Goal: Transaction & Acquisition: Book appointment/travel/reservation

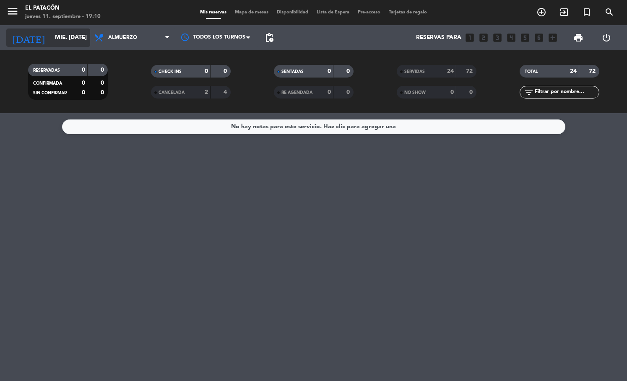
click at [52, 39] on input "mié. [DATE]" at bounding box center [90, 37] width 79 height 15
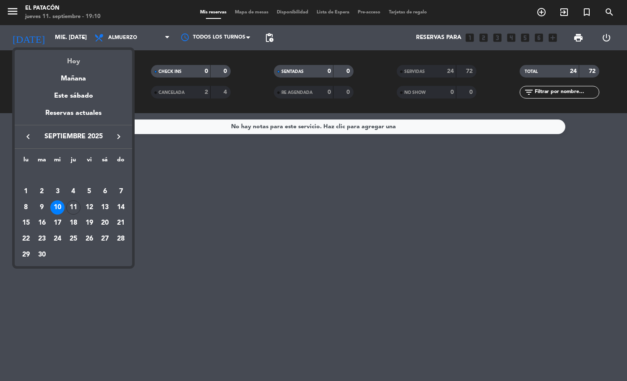
click at [78, 58] on div "Hoy" at bounding box center [73, 58] width 117 height 17
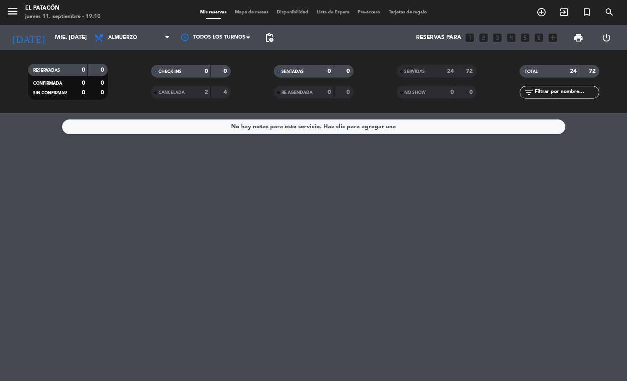
type input "[DEMOGRAPHIC_DATA] [DATE]"
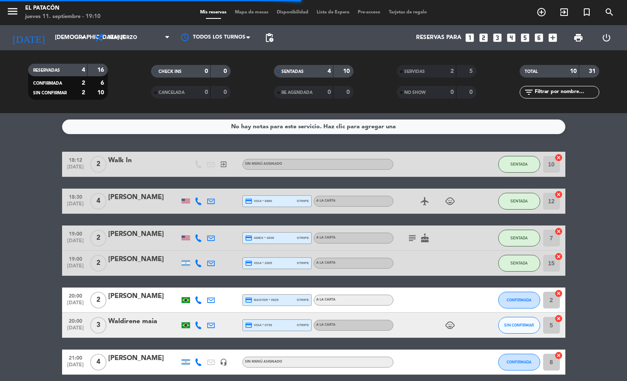
click at [472, 36] on icon "looks_one" at bounding box center [469, 37] width 11 height 11
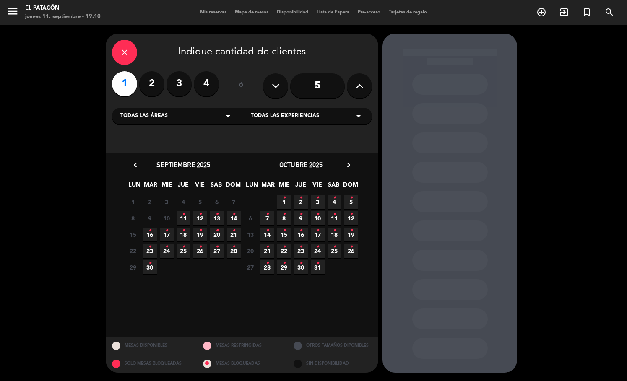
click at [181, 217] on span "11 •" at bounding box center [184, 218] width 14 height 14
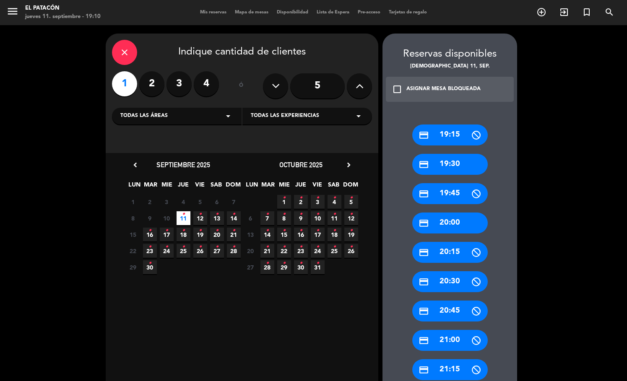
click at [449, 191] on div "credit_card 19:45" at bounding box center [449, 193] width 75 height 21
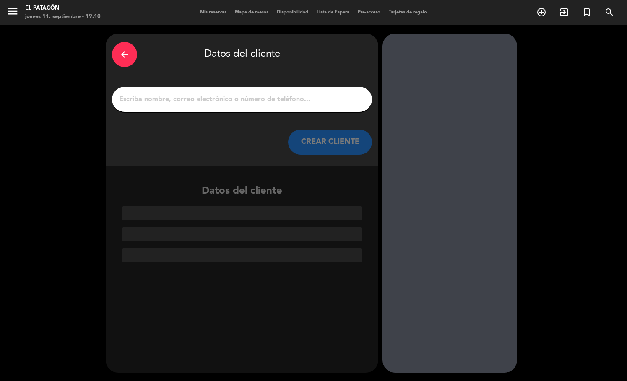
click at [273, 94] on input "1" at bounding box center [241, 100] width 247 height 12
click at [327, 101] on input "1" at bounding box center [241, 100] width 247 height 12
paste input "[PERSON_NAME]"
type input "[PERSON_NAME]"
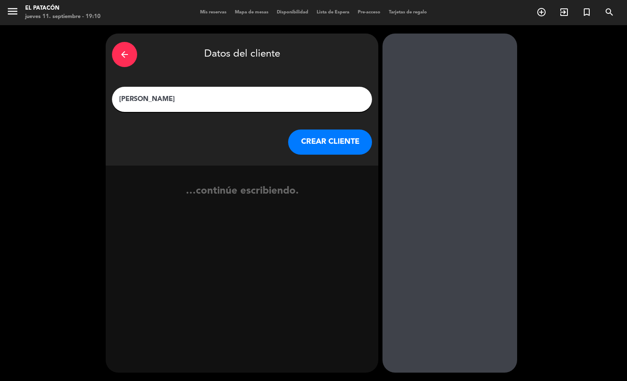
click at [340, 133] on button "CREAR CLIENTE" at bounding box center [330, 142] width 84 height 25
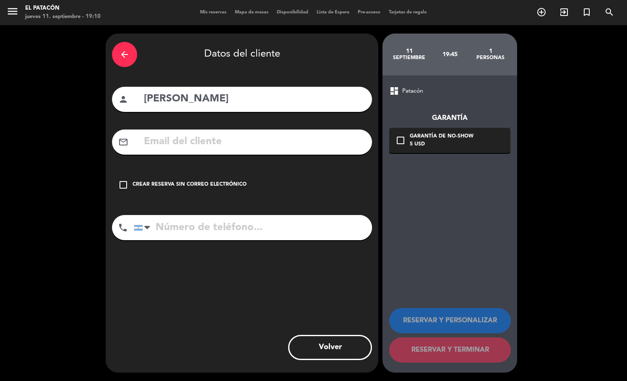
click at [232, 176] on div "check_box_outline_blank Crear reserva sin correo electrónico" at bounding box center [242, 184] width 260 height 25
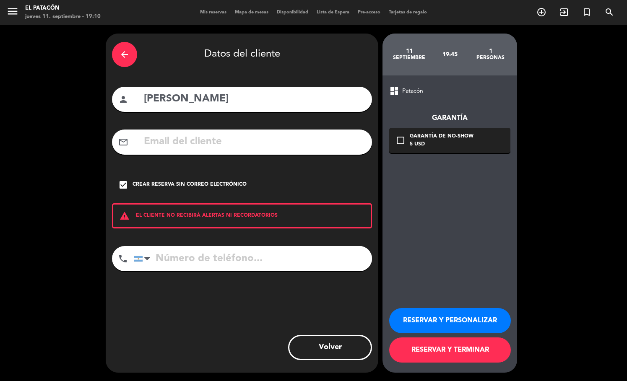
click at [224, 262] on input "tel" at bounding box center [253, 258] width 238 height 25
paste input "[PHONE_NUMBER]"
type input "[PHONE_NUMBER]"
click at [416, 347] on button "RESERVAR Y TERMINAR" at bounding box center [450, 350] width 122 height 25
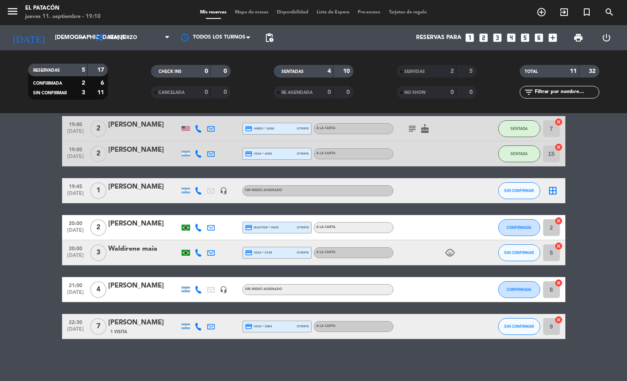
scroll to position [109, 0]
click at [199, 190] on icon at bounding box center [199, 191] width 8 height 8
click at [190, 177] on span "Copiar" at bounding box center [191, 176] width 18 height 9
click at [557, 189] on icon "border_all" at bounding box center [553, 191] width 10 height 10
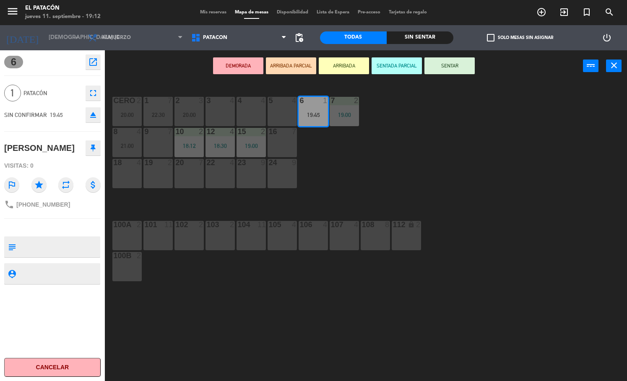
click at [357, 138] on div "1 7 22:30 2 3 20:00 3 4 4 4 5 4 6 1 19:45 7 2 19:00 CERO 2 20:00 8 4 21:00 9 7 …" at bounding box center [369, 231] width 516 height 299
click at [414, 187] on div "1 7 22:30 2 3 20:00 3 4 4 4 5 4 6 1 19:45 7 2 19:00 CERO 2 20:00 8 4 21:00 9 7 …" at bounding box center [369, 231] width 516 height 299
click at [482, 222] on div "1 7 22:30 2 3 20:00 3 4 4 4 5 4 6 1 19:45 7 2 19:00 CERO 2 20:00 8 4 21:00 9 7 …" at bounding box center [369, 231] width 516 height 299
click at [614, 66] on icon "close" at bounding box center [614, 65] width 10 height 10
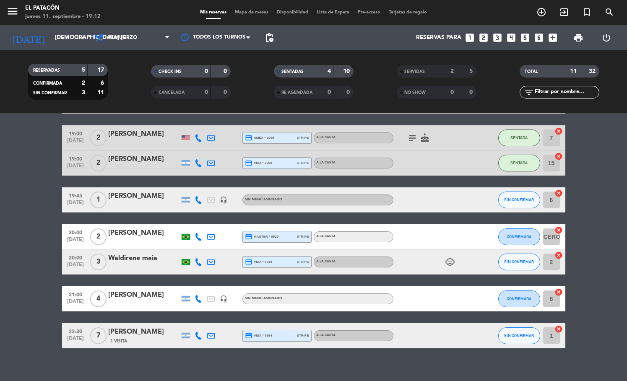
scroll to position [97, 0]
